Goal: Task Accomplishment & Management: Use online tool/utility

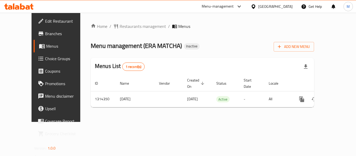
click at [255, 8] on icon at bounding box center [254, 6] width 4 height 4
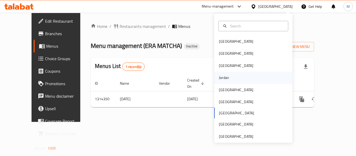
click at [225, 81] on div "Jordan" at bounding box center [224, 78] width 19 height 12
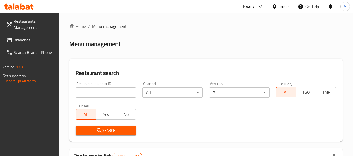
drag, startPoint x: 113, startPoint y: 93, endPoint x: 110, endPoint y: 102, distance: 9.9
click at [113, 93] on input "search" at bounding box center [105, 92] width 60 height 10
paste input "Sip Joy"
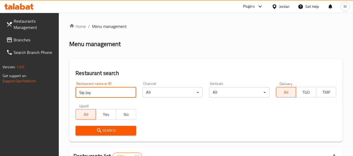
type input "Sip Joy"
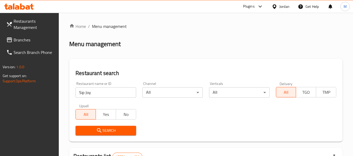
click at [111, 130] on span "Search" at bounding box center [106, 131] width 52 height 7
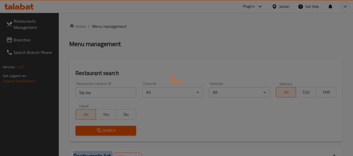
drag, startPoint x: 111, startPoint y: 130, endPoint x: 329, endPoint y: 99, distance: 220.6
click at [111, 130] on div at bounding box center [176, 78] width 353 height 156
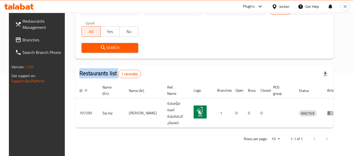
scroll to position [72, 0]
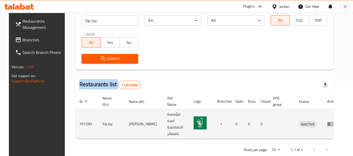
click at [330, 122] on icon "enhanced table" at bounding box center [330, 124] width 6 height 4
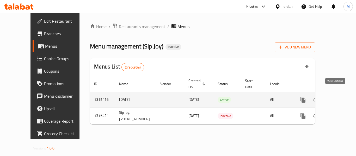
click at [338, 97] on icon "enhanced table" at bounding box center [341, 100] width 6 height 6
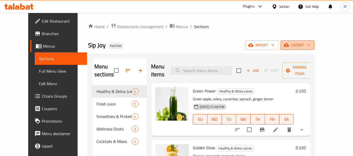
click at [314, 40] on button "export" at bounding box center [297, 45] width 34 height 10
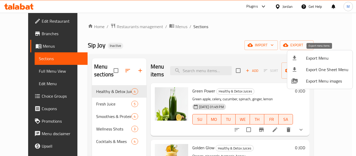
click at [314, 57] on span "Export Menu" at bounding box center [327, 58] width 43 height 6
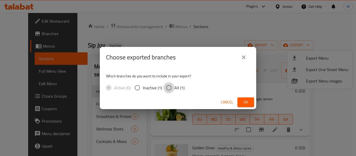
click at [172, 88] on input "All (1)" at bounding box center [169, 87] width 11 height 11
radio input "true"
click at [248, 101] on span "Ok" at bounding box center [246, 102] width 8 height 7
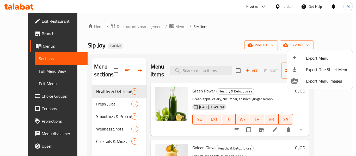
click at [24, 35] on div at bounding box center [178, 78] width 356 height 156
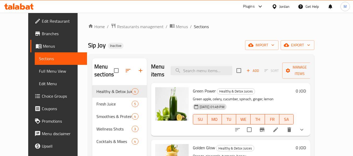
click at [42, 35] on span "Branches" at bounding box center [62, 34] width 41 height 6
